Goal: Information Seeking & Learning: Learn about a topic

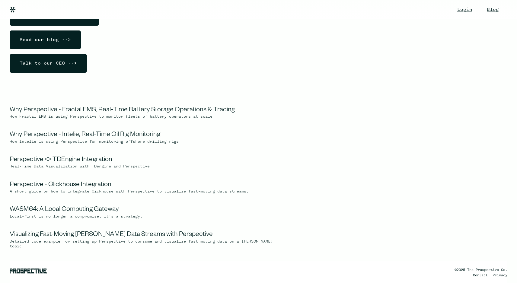
scroll to position [83, 0]
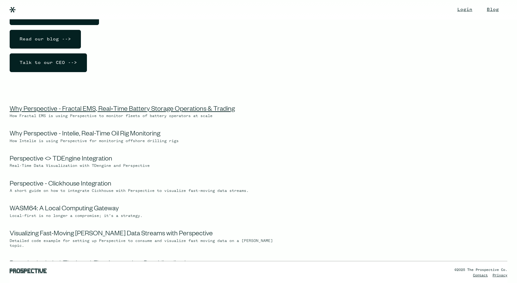
click at [97, 108] on link "Why Perspective - Fractal EMS, Real‑Time Battery Storage Operations & Trading" at bounding box center [122, 109] width 225 height 7
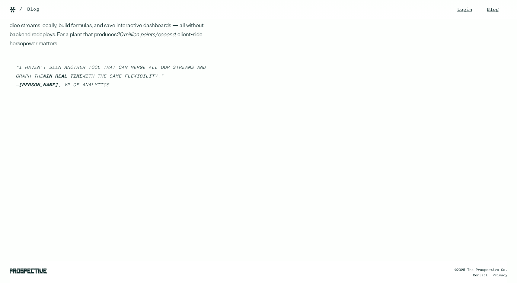
scroll to position [486, 0]
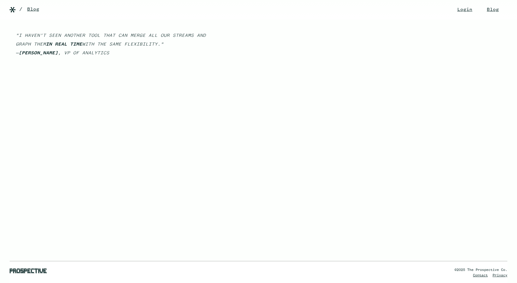
click at [36, 10] on link "Blog" at bounding box center [33, 9] width 12 height 7
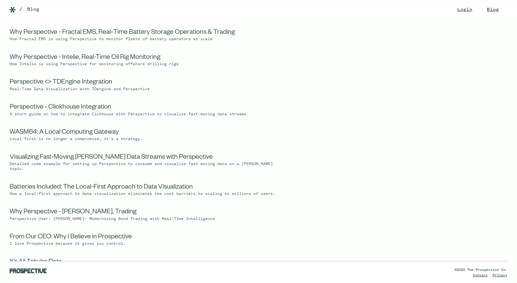
click at [10, 10] on img at bounding box center [13, 10] width 6 height 6
